Goal: Task Accomplishment & Management: Use online tool/utility

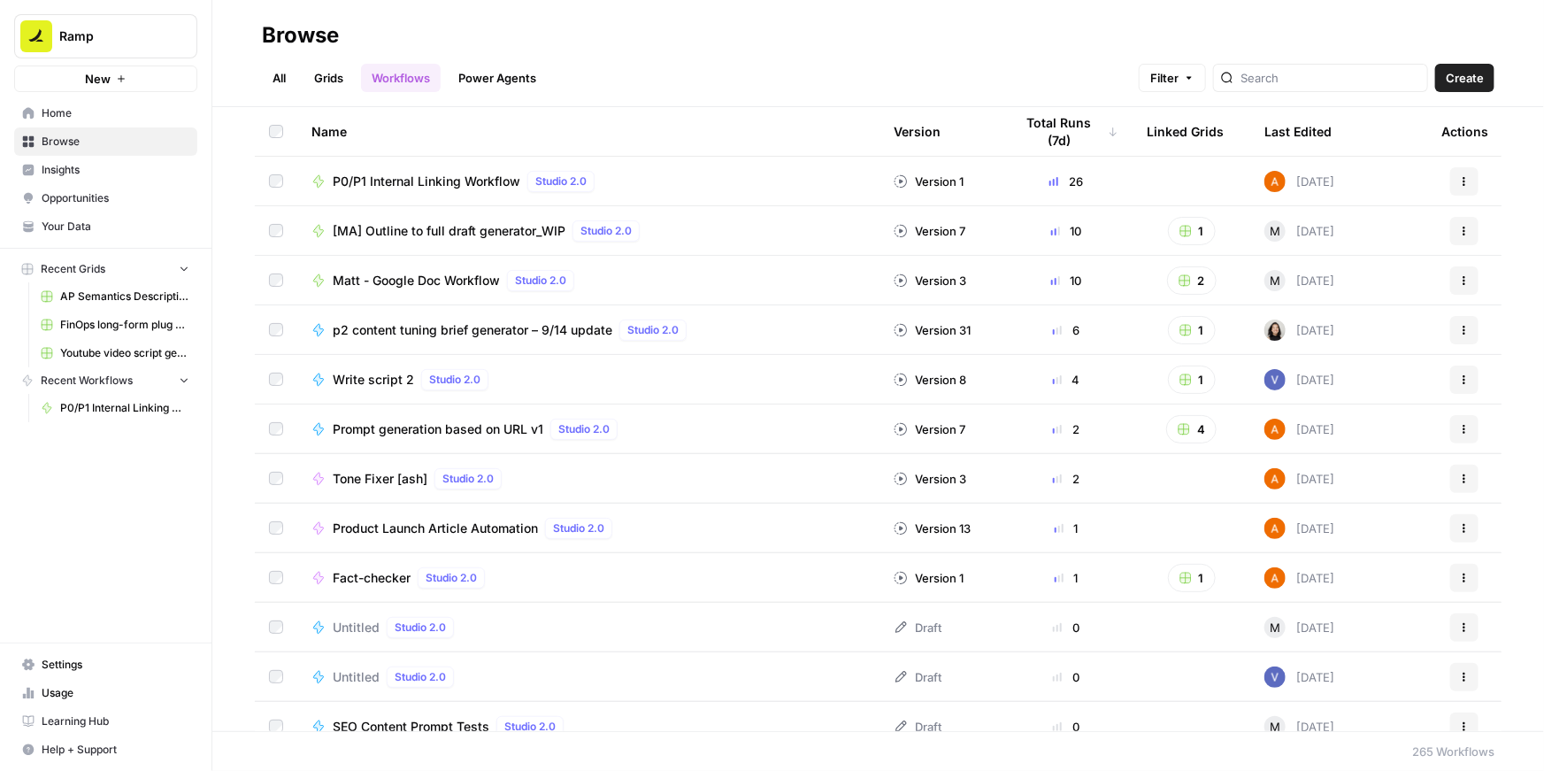
click at [431, 183] on span "P0/P1 Internal Linking Workflow" at bounding box center [427, 182] width 188 height 18
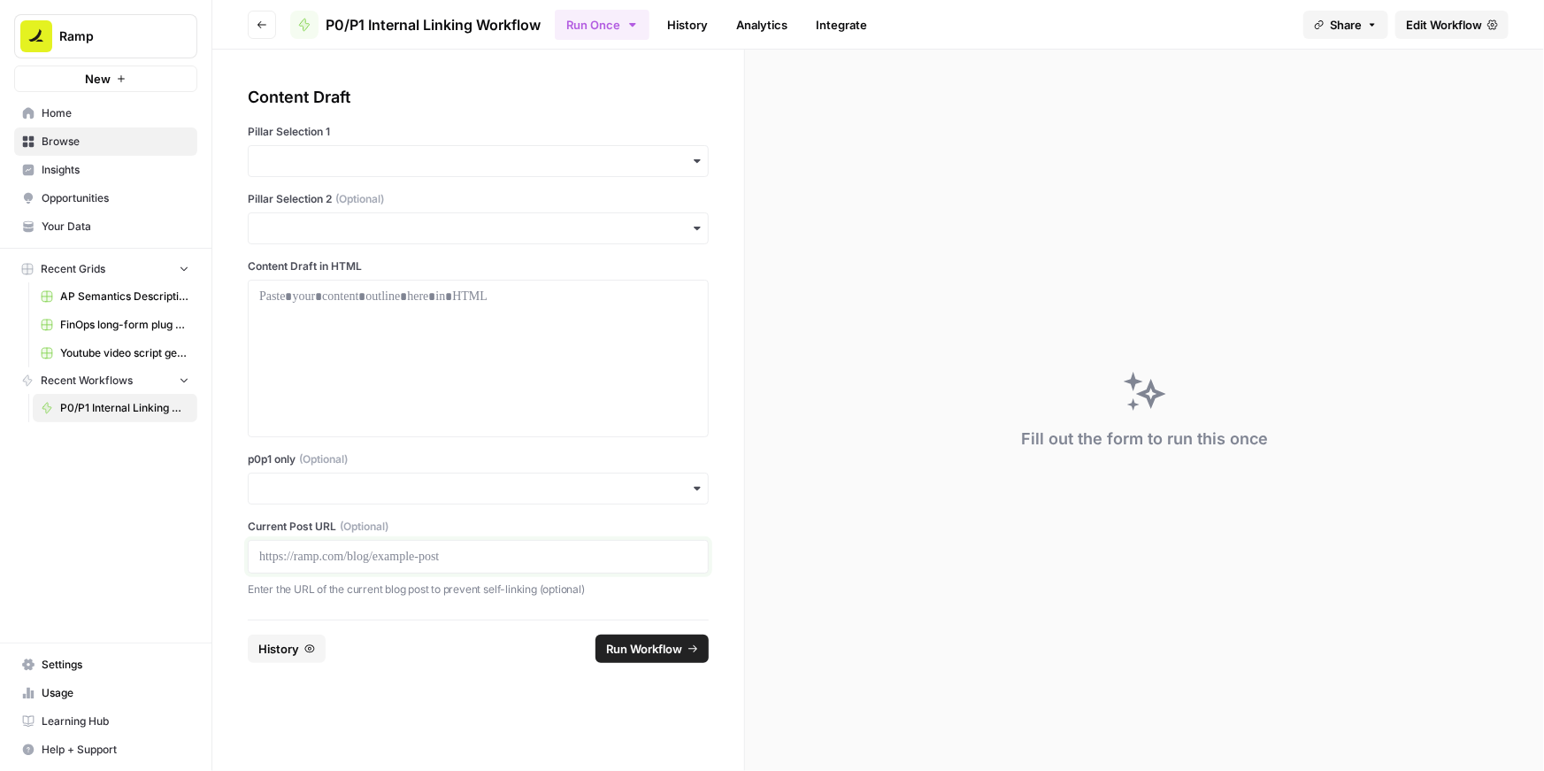
click at [327, 559] on p at bounding box center [478, 557] width 438 height 18
click at [322, 503] on div "button" at bounding box center [478, 489] width 461 height 32
click at [284, 527] on div "Yes" at bounding box center [478, 536] width 459 height 34
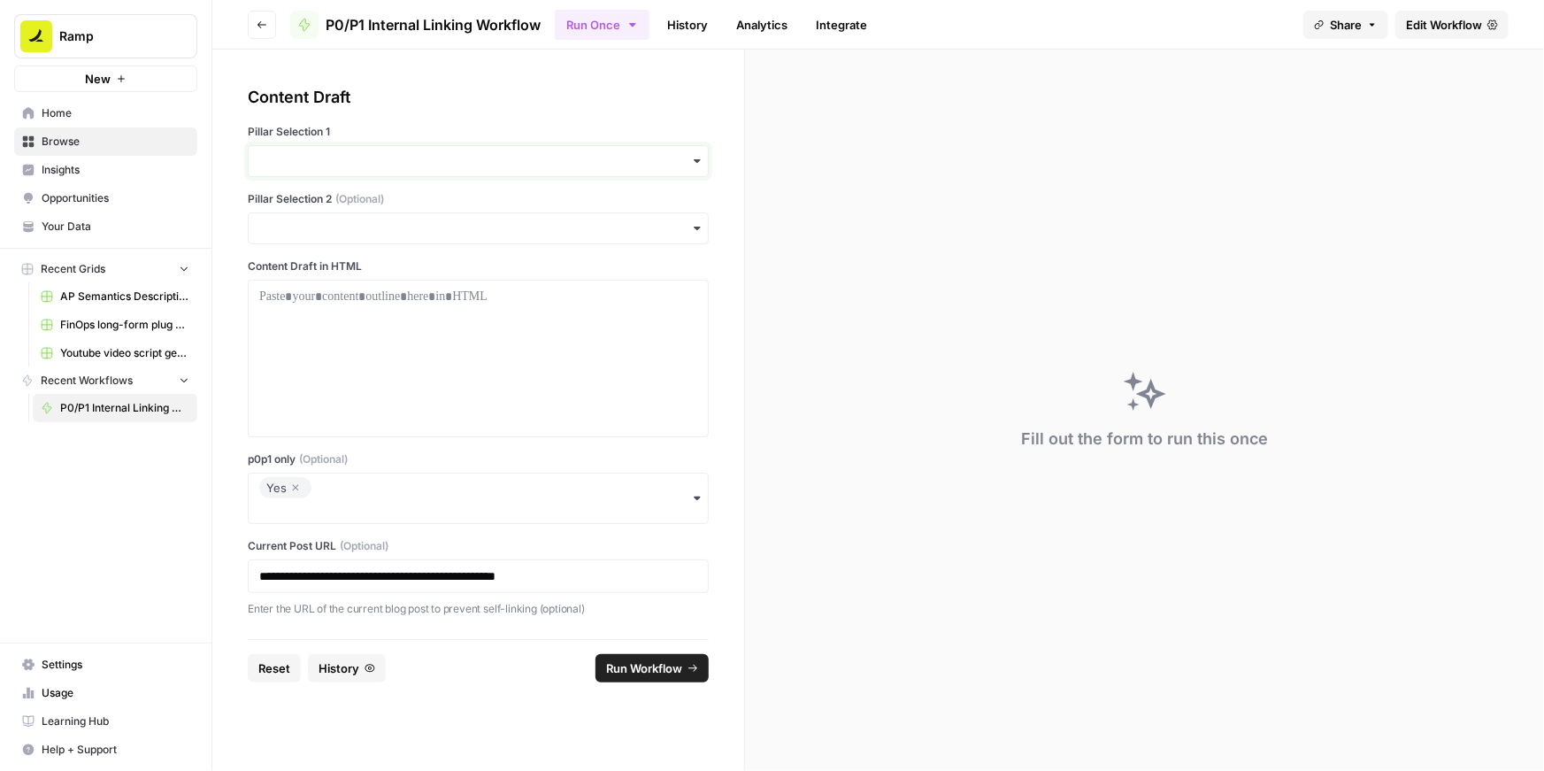
click at [386, 154] on input "Pillar Selection 1" at bounding box center [478, 161] width 438 height 18
click at [305, 277] on div "Accounting" at bounding box center [478, 276] width 459 height 34
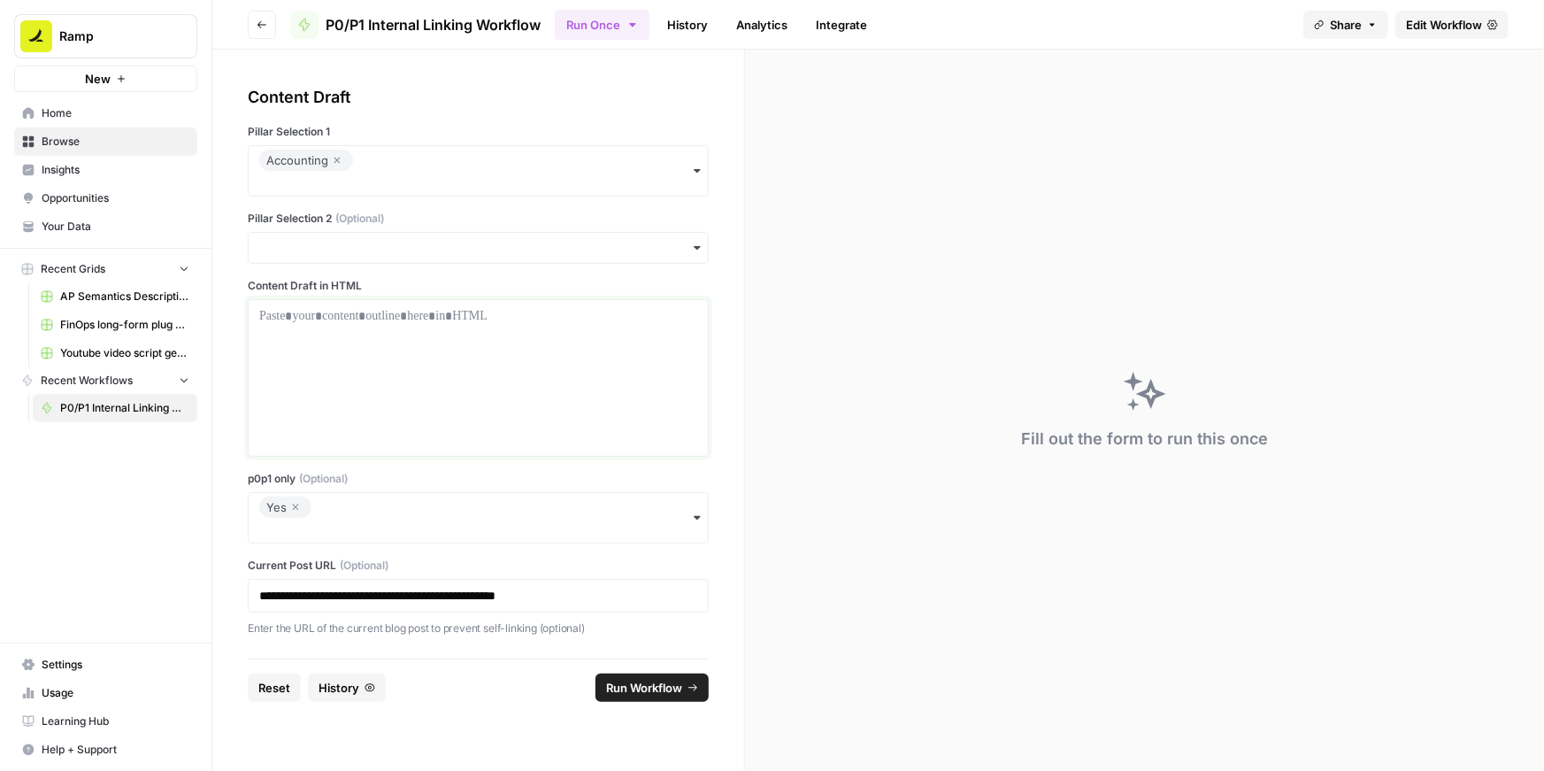
click at [342, 334] on div at bounding box center [478, 378] width 438 height 142
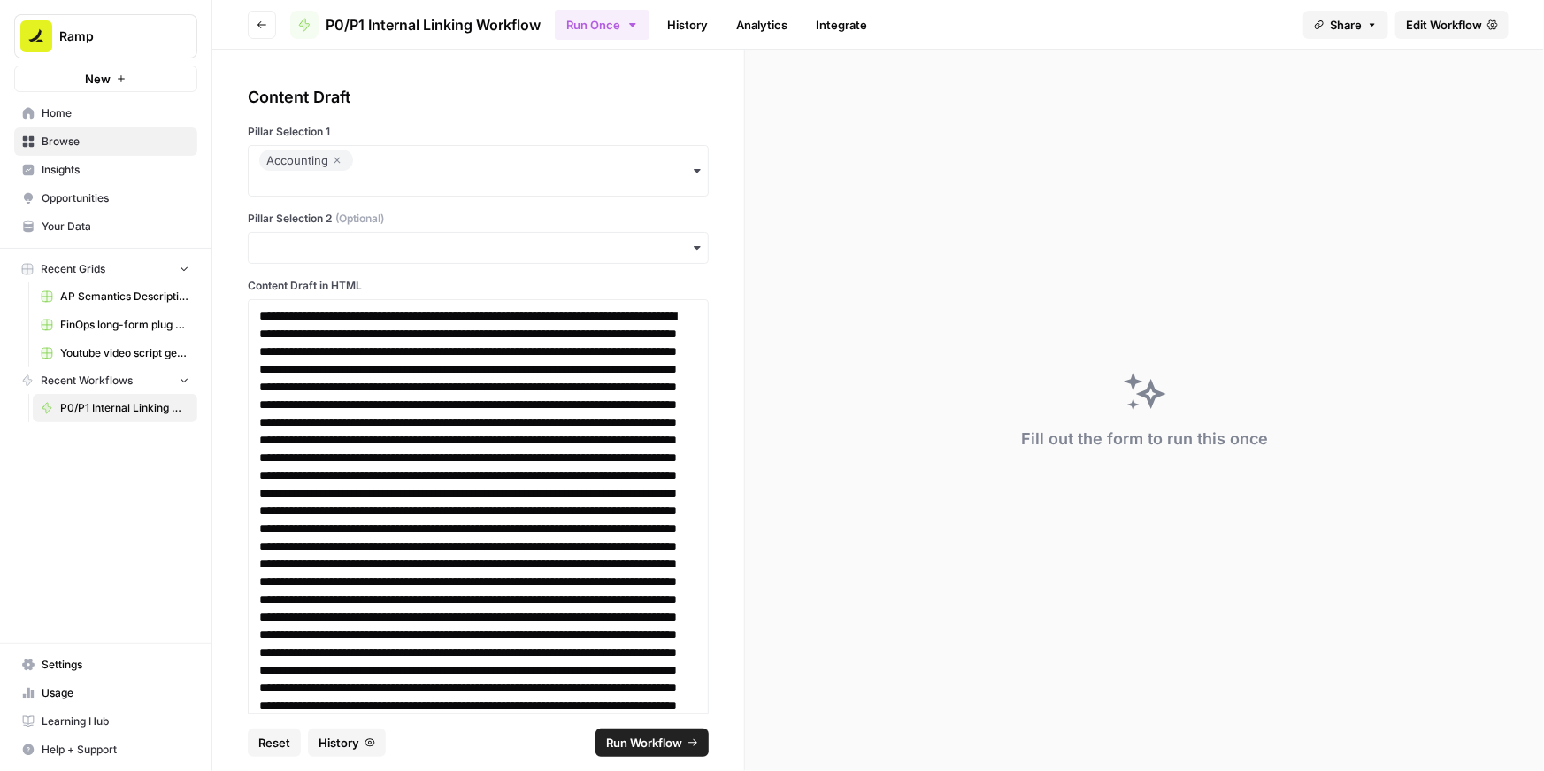
click at [642, 738] on span "Run Workflow" at bounding box center [644, 743] width 76 height 18
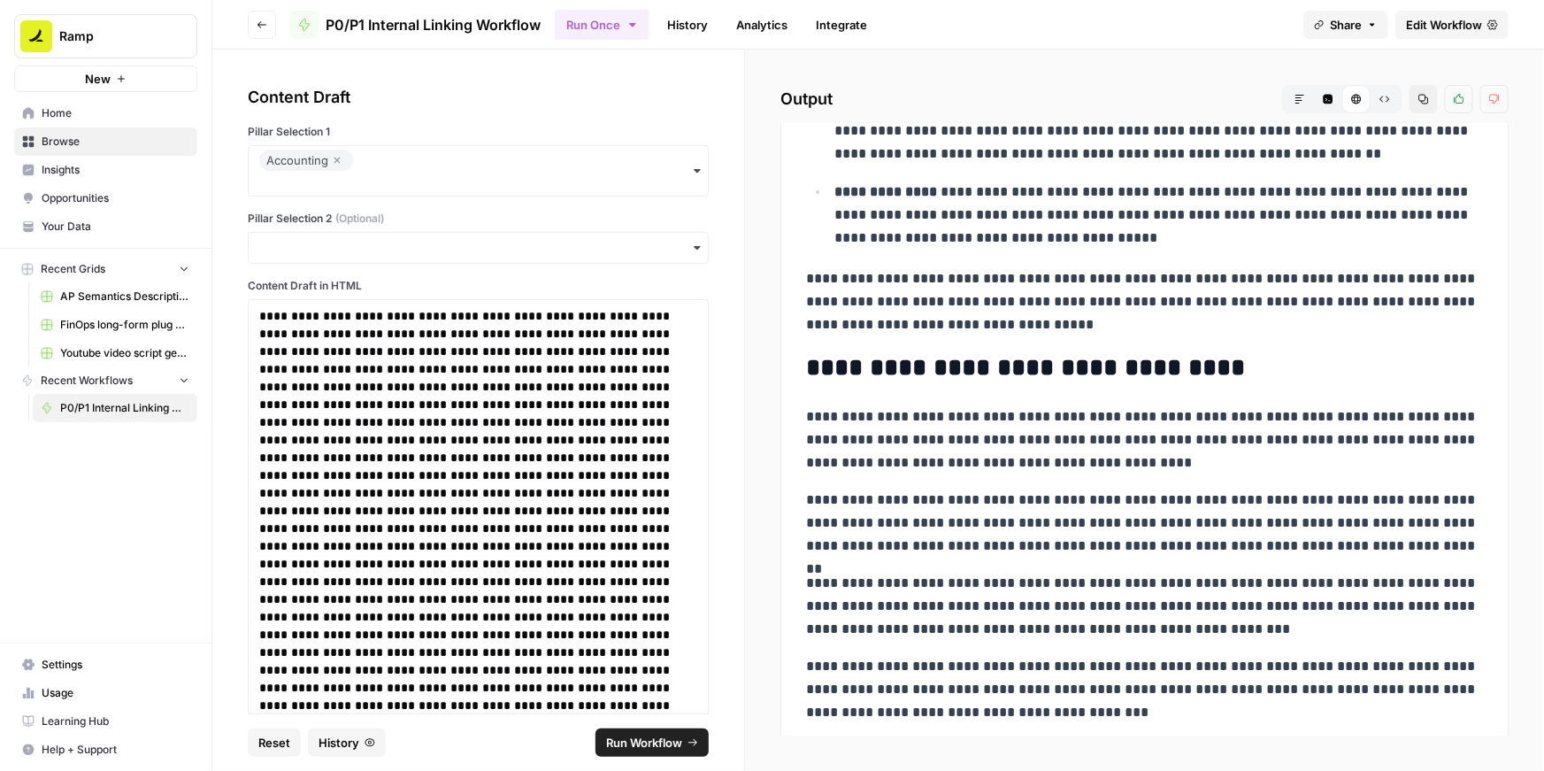
scroll to position [13293, 0]
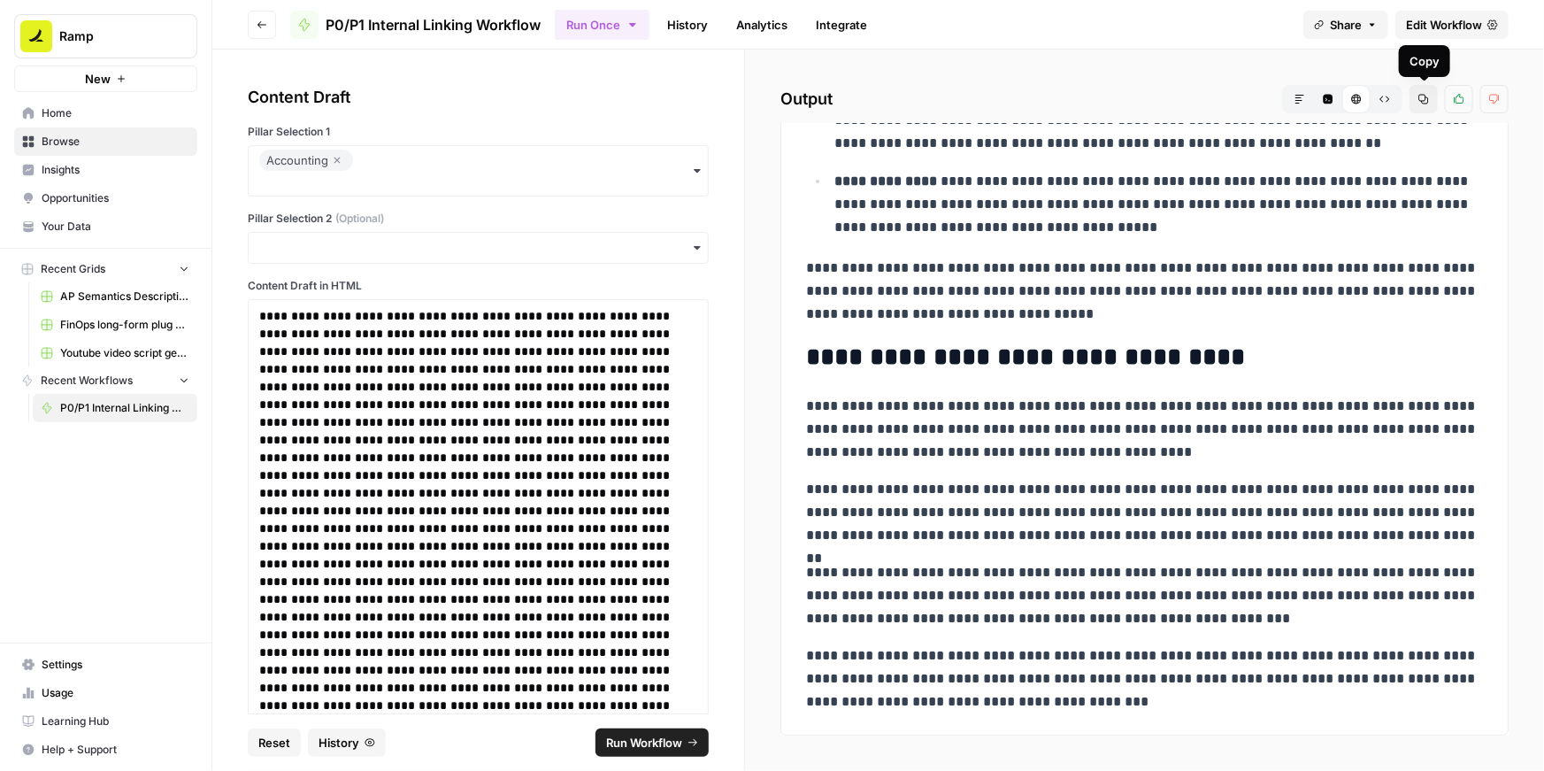
click at [1421, 98] on icon "button" at bounding box center [1424, 99] width 11 height 11
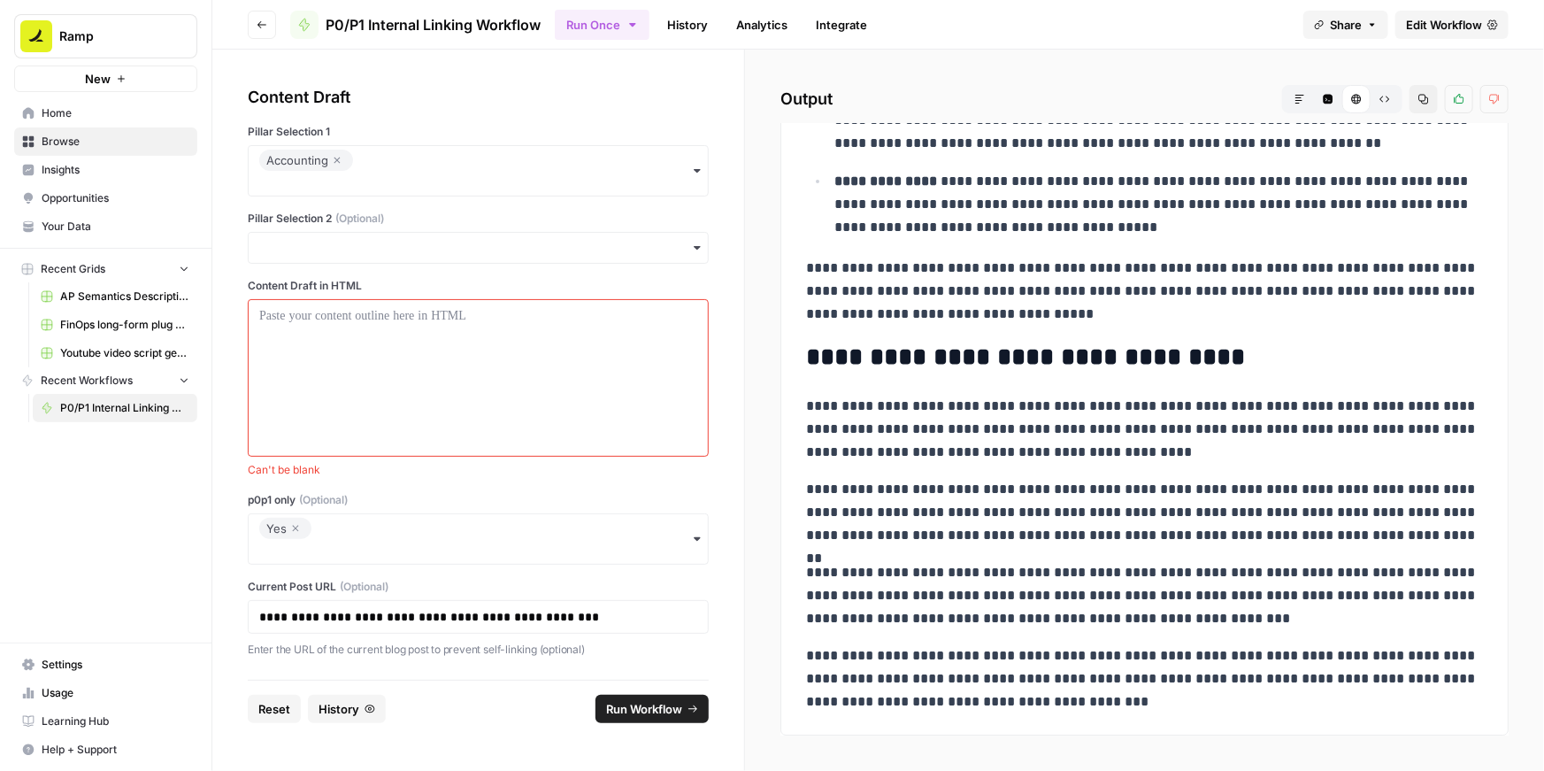
click at [297, 529] on icon "button" at bounding box center [295, 528] width 11 height 21
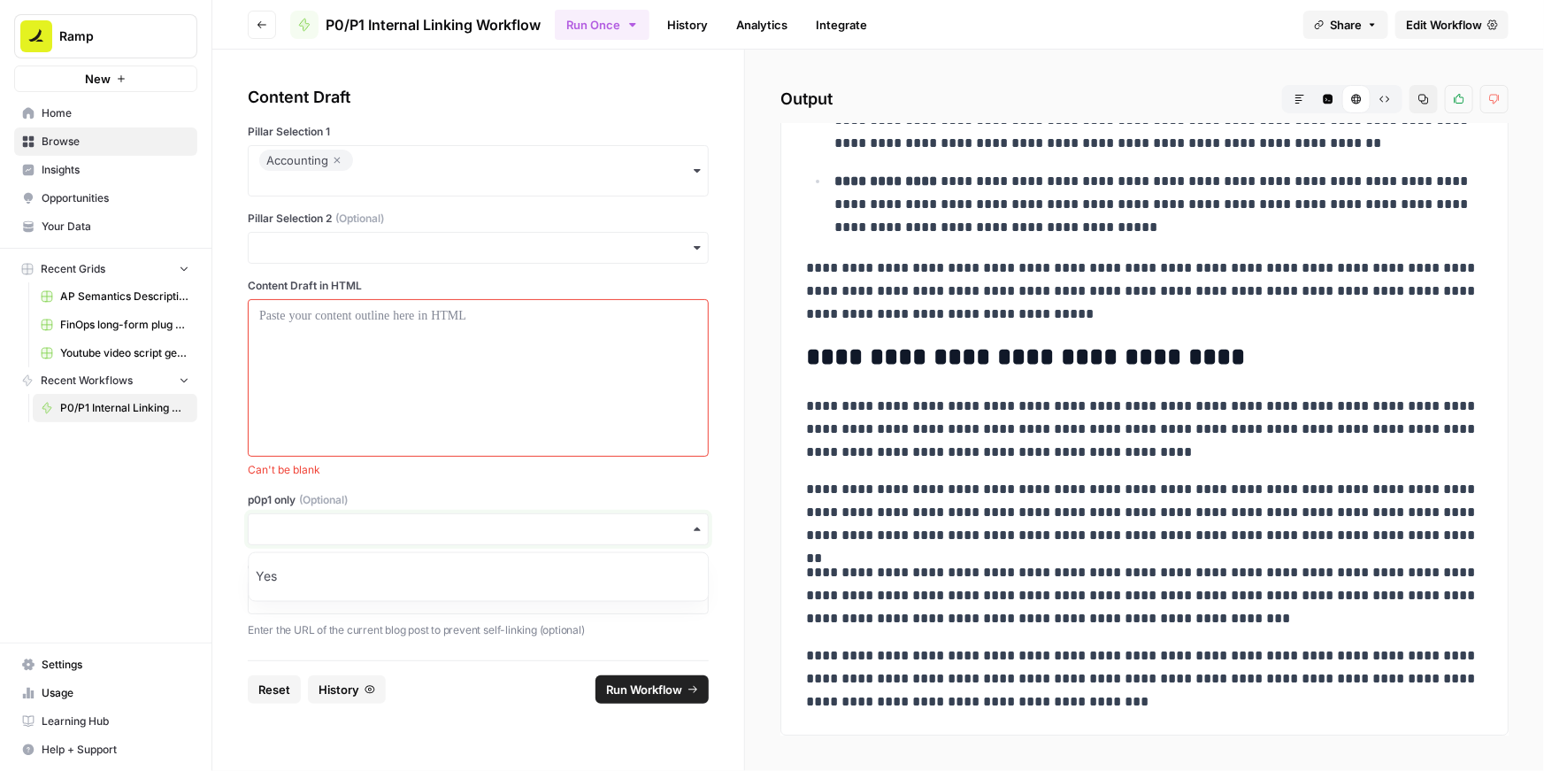
click at [297, 529] on input "p0p1 only (Optional)" at bounding box center [478, 529] width 438 height 18
click at [335, 370] on div at bounding box center [478, 378] width 438 height 142
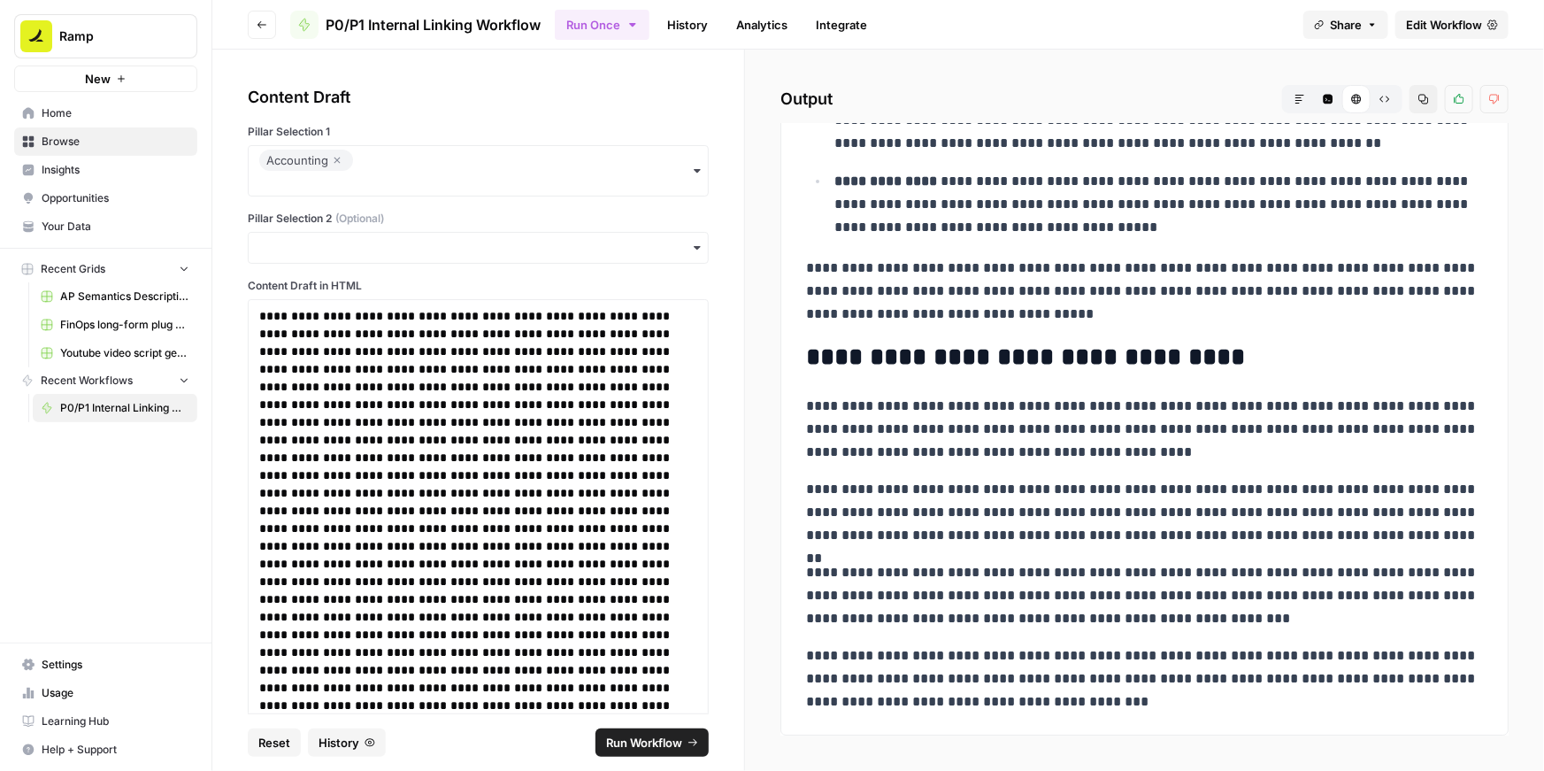
click at [657, 742] on span "Run Workflow" at bounding box center [644, 743] width 76 height 18
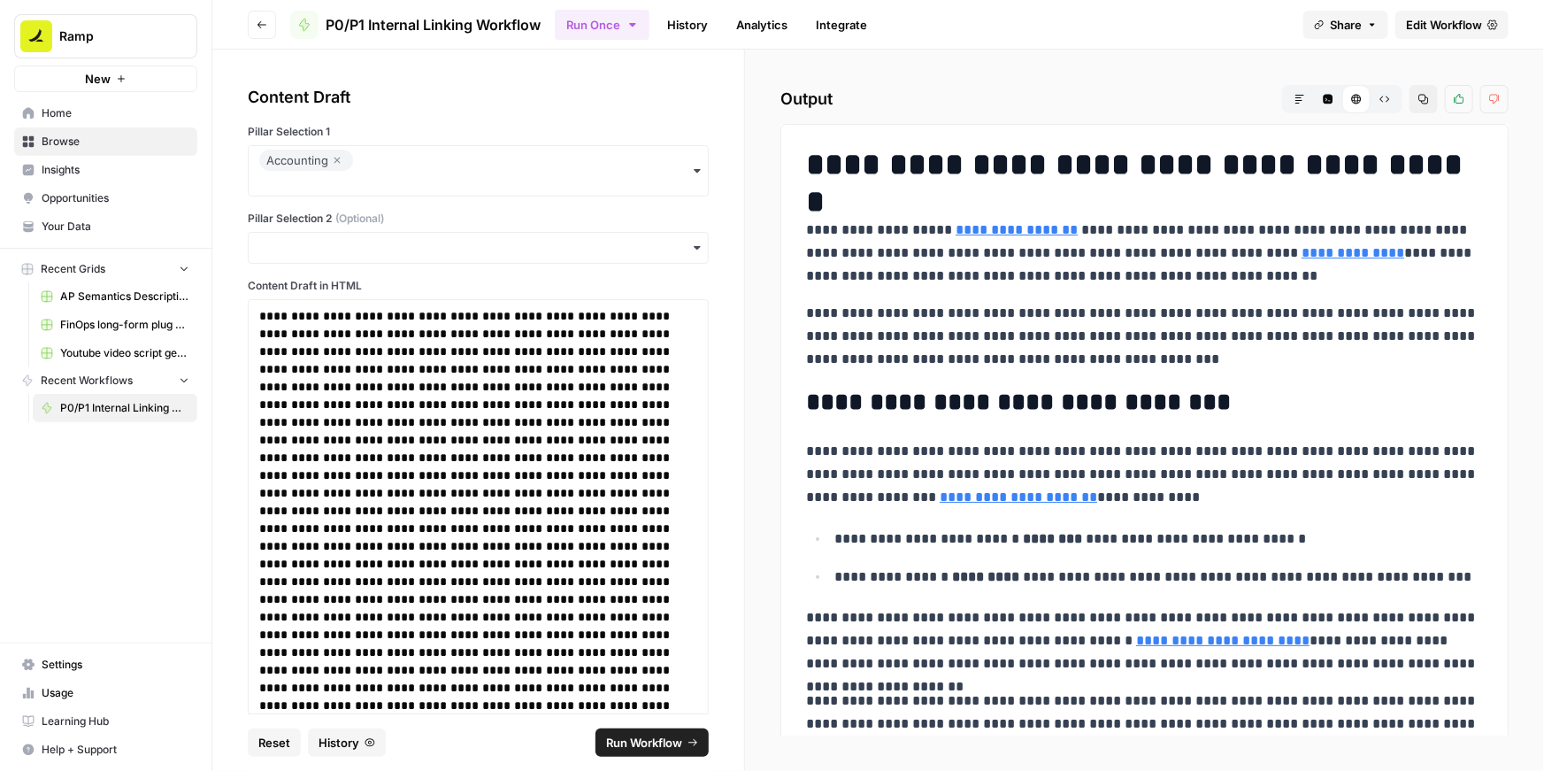
click at [1426, 99] on icon "button" at bounding box center [1424, 100] width 10 height 10
